Goal: Find specific page/section: Find specific page/section

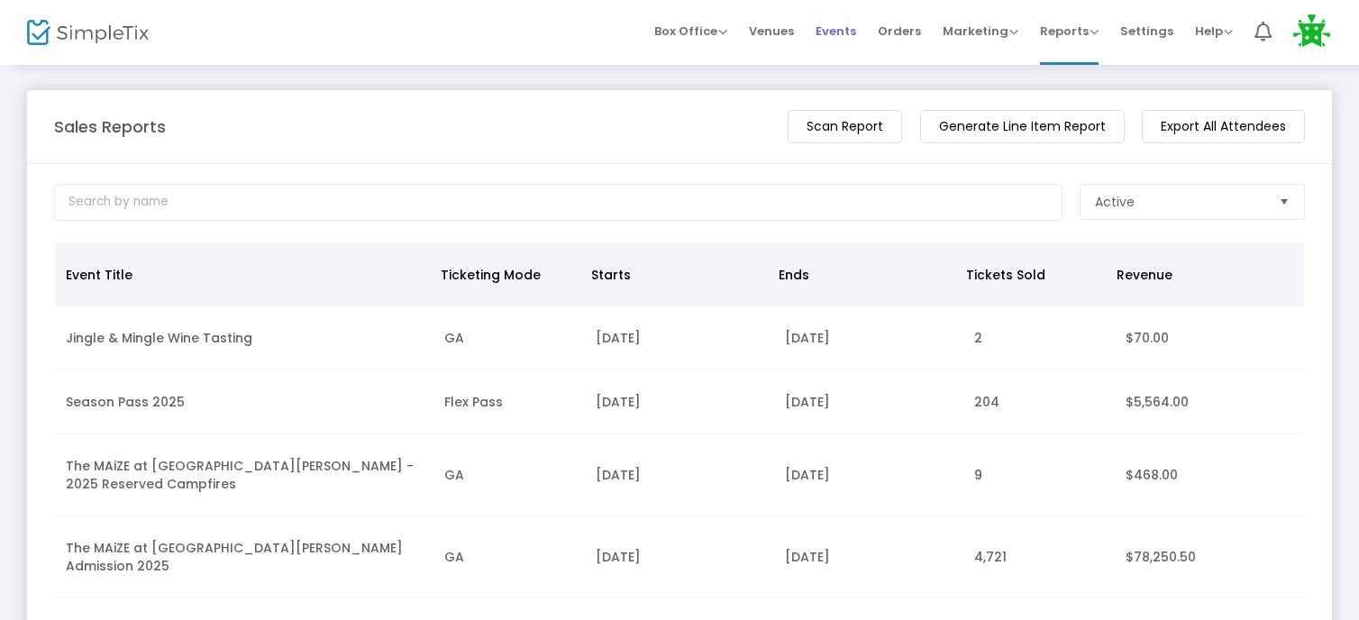
click at [838, 32] on span "Events" at bounding box center [835, 31] width 41 height 46
